Goal: Task Accomplishment & Management: Use online tool/utility

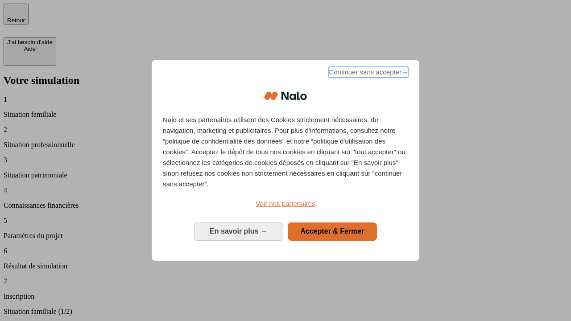
click at [368, 74] on span "Continuer sans accepter →" at bounding box center [368, 72] width 79 height 11
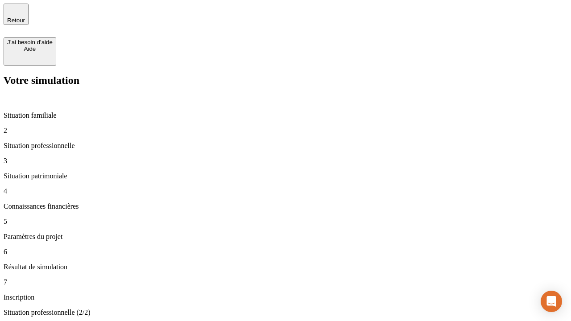
type input "30 000"
